Goal: Task Accomplishment & Management: Manage account settings

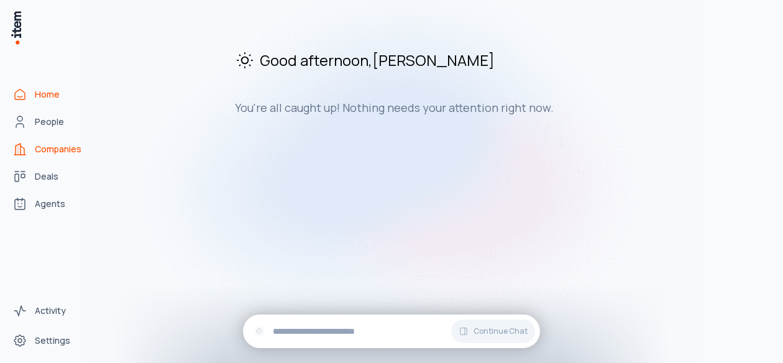
click at [61, 145] on span "Companies" at bounding box center [58, 149] width 47 height 12
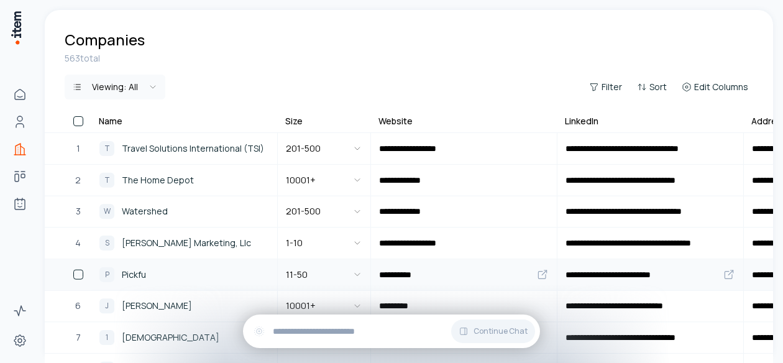
click at [140, 276] on span "Pickfu" at bounding box center [134, 275] width 24 height 14
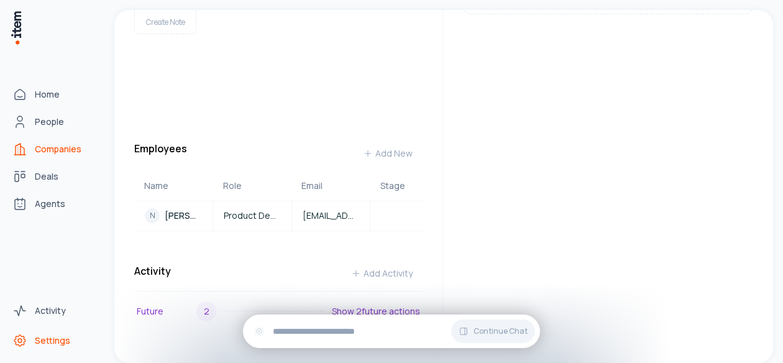
scroll to position [350, 0]
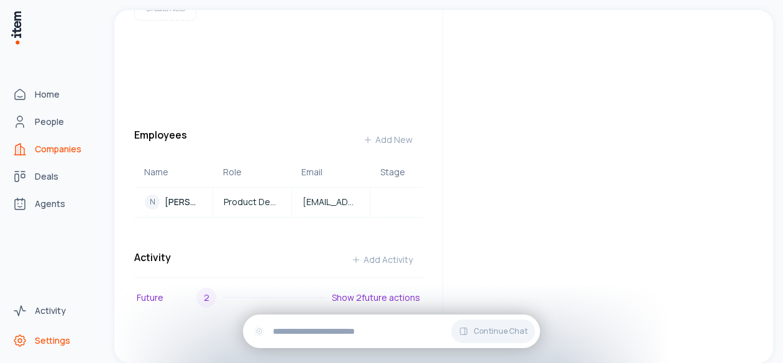
click at [47, 336] on span "Settings" at bounding box center [52, 340] width 35 height 12
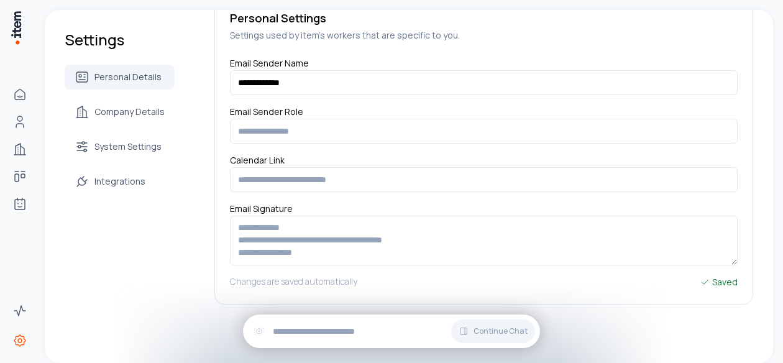
scroll to position [117, 0]
click at [132, 182] on span "Integrations" at bounding box center [119, 181] width 51 height 12
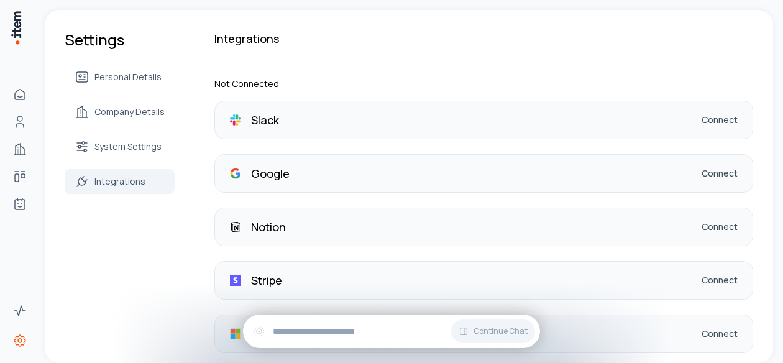
scroll to position [153, 0]
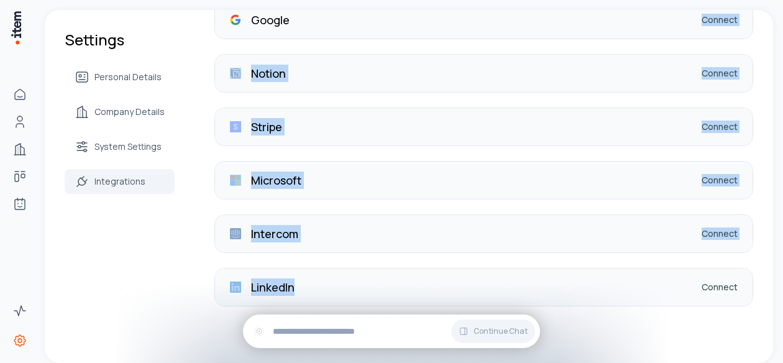
drag, startPoint x: 342, startPoint y: 281, endPoint x: 301, endPoint y: 19, distance: 264.8
click at [301, 19] on div "Slack Connect Google Connect Notion Connect Stripe Connect Microsoft Connect In…" at bounding box center [483, 126] width 539 height 359
click at [306, 22] on div "Google Connect" at bounding box center [483, 19] width 537 height 37
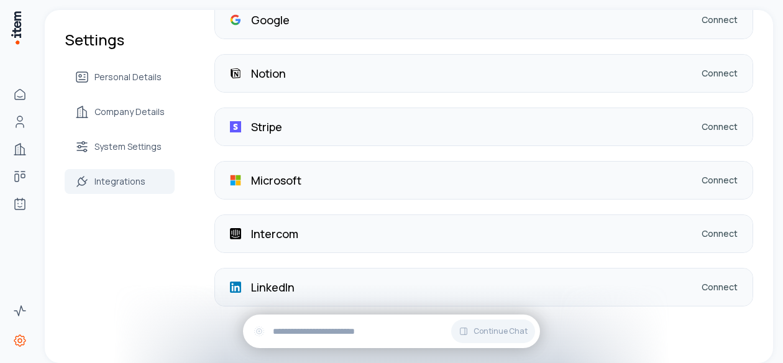
click at [306, 22] on div "Google Connect" at bounding box center [483, 19] width 537 height 37
click at [713, 19] on link "Connect" at bounding box center [719, 20] width 36 height 12
